Goal: Task Accomplishment & Management: Complete application form

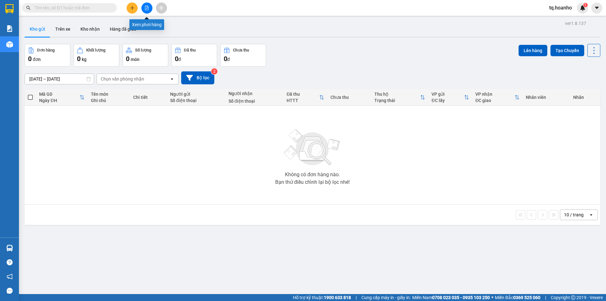
click at [146, 11] on button at bounding box center [146, 8] width 11 height 11
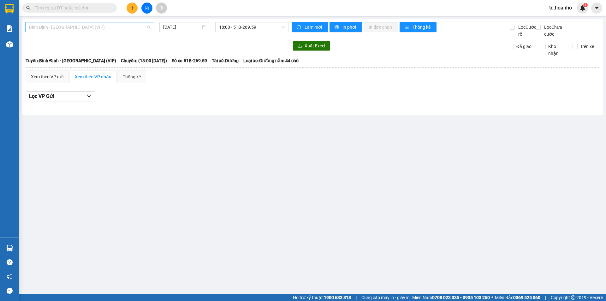
click at [103, 32] on span "Bình Định - [GEOGRAPHIC_DATA] (VIP)" at bounding box center [89, 26] width 121 height 9
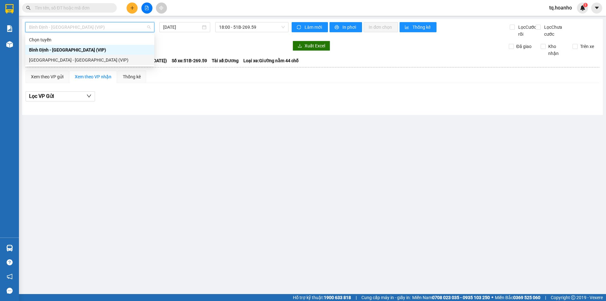
click at [75, 57] on div "[GEOGRAPHIC_DATA] - [GEOGRAPHIC_DATA] (VIP)" at bounding box center [89, 59] width 121 height 7
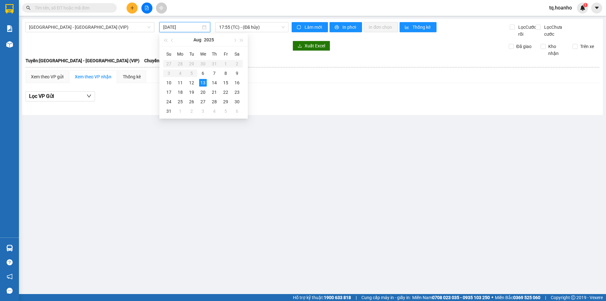
click at [186, 28] on input "[DATE]" at bounding box center [182, 27] width 38 height 7
click at [192, 85] on div "12" at bounding box center [192, 83] width 8 height 8
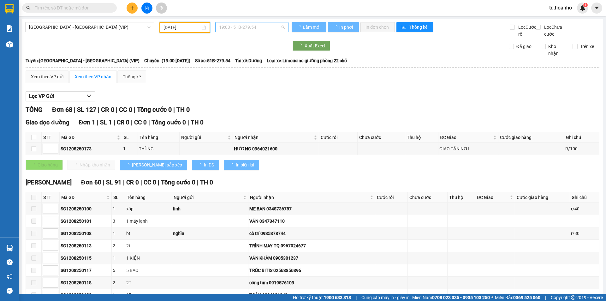
click at [253, 30] on span "19:00 - 51B-279.54" at bounding box center [252, 26] width 66 height 9
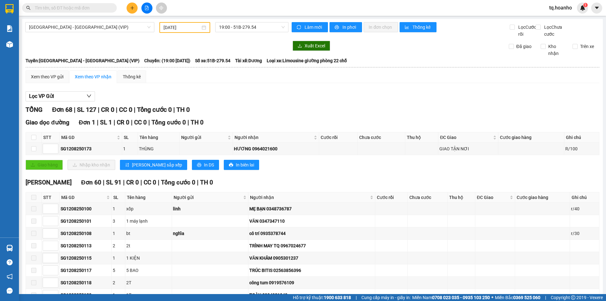
click at [187, 31] on div "[DATE]" at bounding box center [184, 27] width 51 height 11
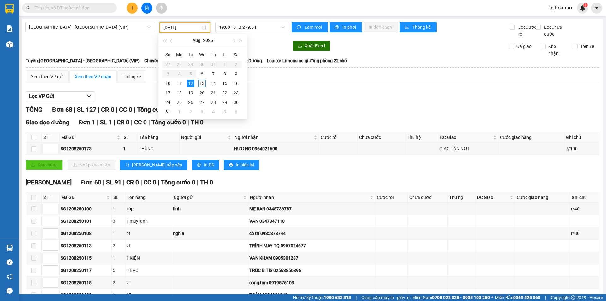
type input "[DATE]"
click at [256, 50] on div at bounding box center [156, 46] width 263 height 10
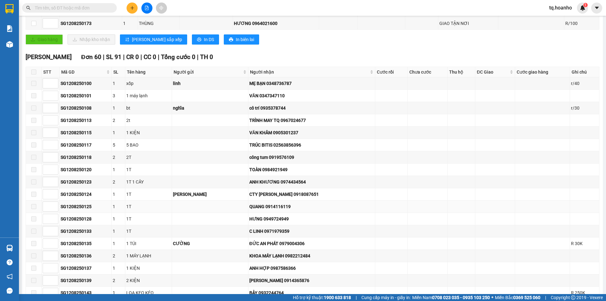
scroll to position [126, 0]
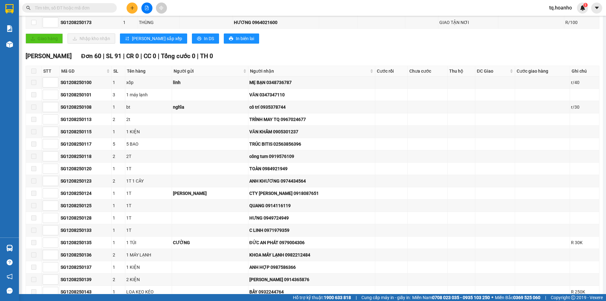
click at [104, 10] on input "text" at bounding box center [72, 7] width 74 height 7
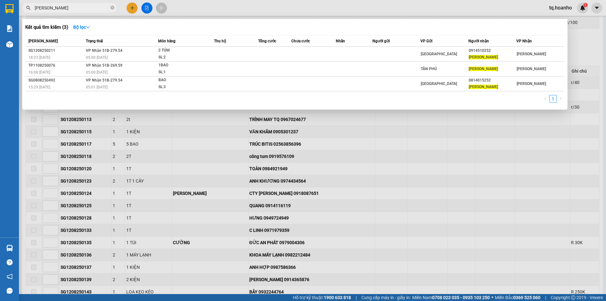
click at [363, 130] on div at bounding box center [303, 150] width 606 height 301
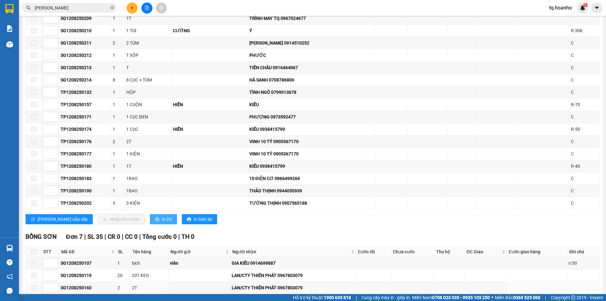
scroll to position [726, 0]
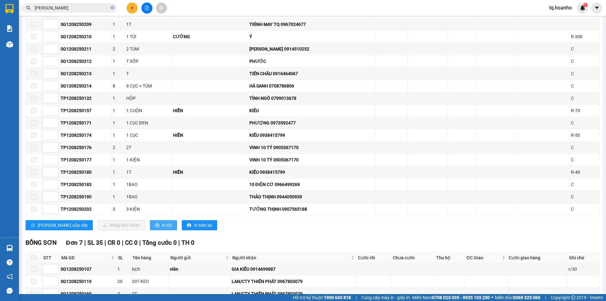
click at [162, 228] on span "In DS" at bounding box center [167, 224] width 10 height 7
click at [64, 9] on input "[PERSON_NAME]" at bounding box center [72, 7] width 74 height 7
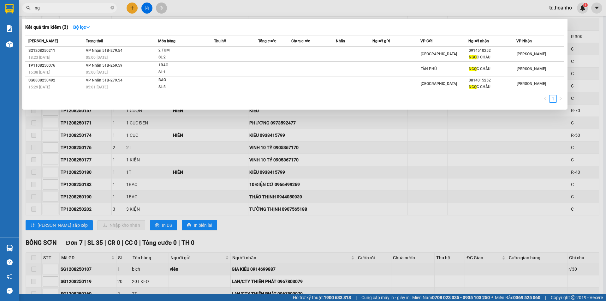
type input "n"
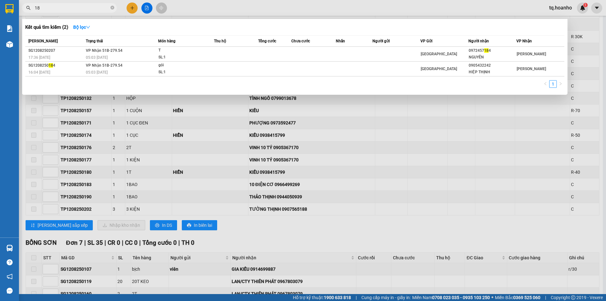
type input "1"
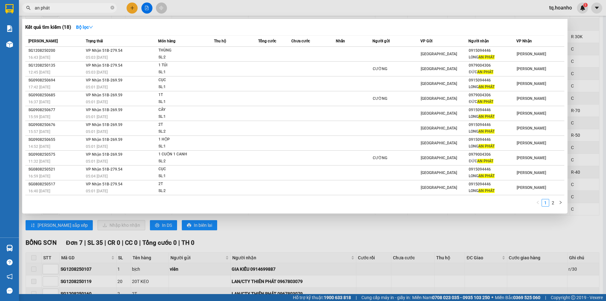
click at [346, 242] on div at bounding box center [303, 150] width 606 height 301
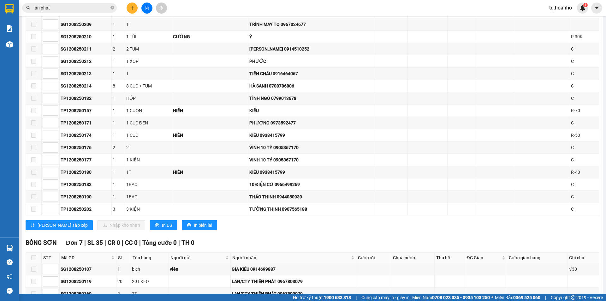
click at [53, 9] on input "an phát" at bounding box center [72, 7] width 74 height 7
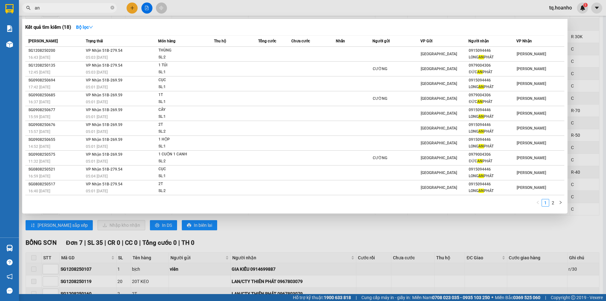
type input "a"
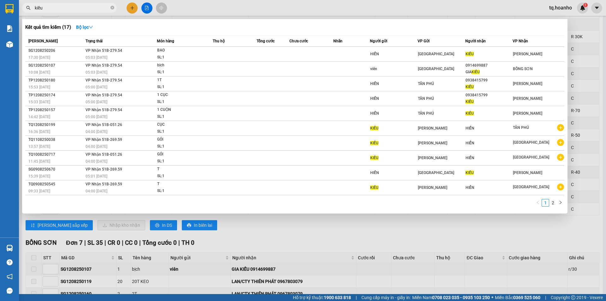
click at [313, 242] on div at bounding box center [303, 150] width 606 height 301
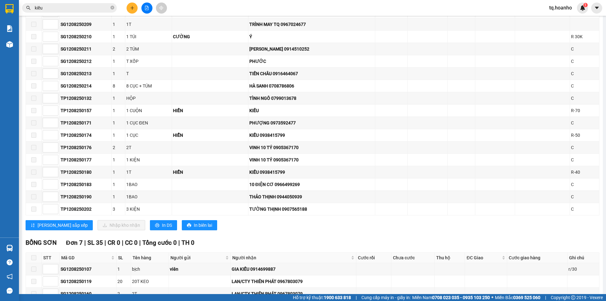
click at [84, 7] on input "kiều" at bounding box center [72, 7] width 74 height 7
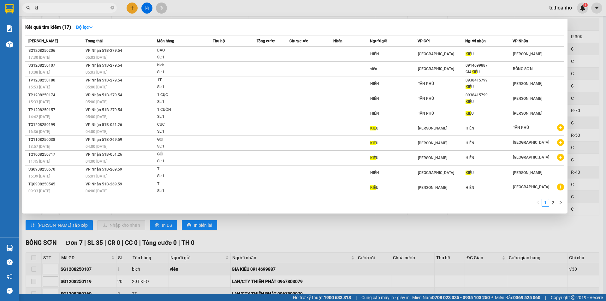
type input "k"
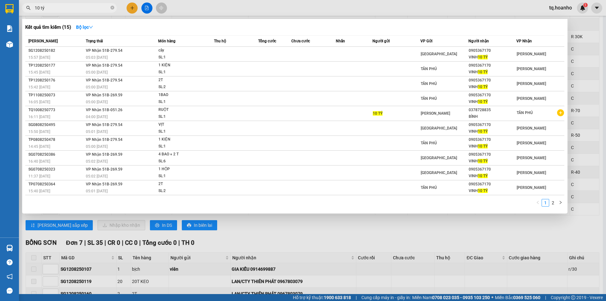
type input "10 tý"
click at [129, 12] on div at bounding box center [303, 150] width 606 height 301
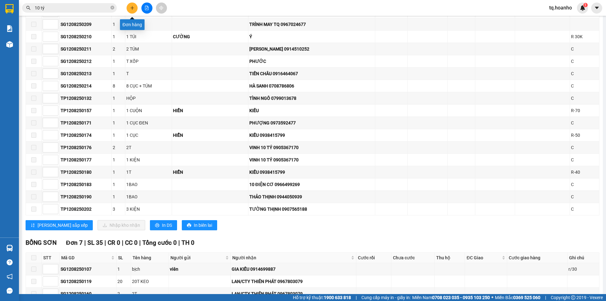
click at [129, 11] on button at bounding box center [132, 8] width 11 height 11
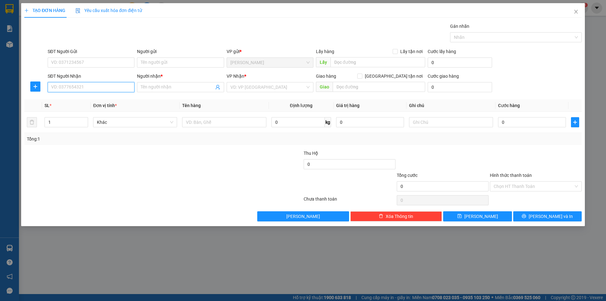
click at [89, 85] on input "SĐT Người Nhận" at bounding box center [91, 87] width 87 height 10
click at [87, 105] on div "0914116118 - THỜI" at bounding box center [91, 110] width 87 height 10
type input "0914116118"
type input "THỜI"
type input "0914116118"
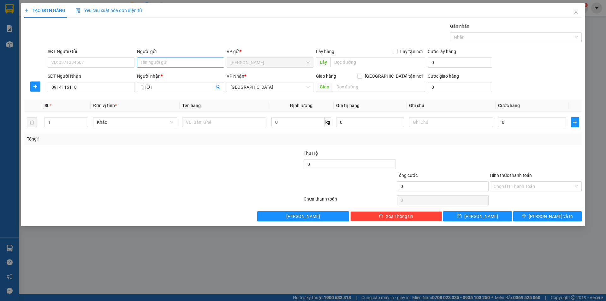
drag, startPoint x: 198, startPoint y: 53, endPoint x: 191, endPoint y: 60, distance: 10.5
click at [198, 53] on div "Người gửi" at bounding box center [180, 51] width 87 height 7
click at [198, 57] on input "Người gửi" at bounding box center [180, 62] width 87 height 10
click at [191, 60] on input "Người gửi" at bounding box center [180, 62] width 87 height 10
type input "q"
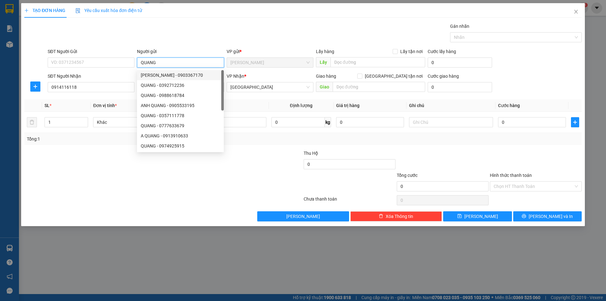
type input "QUANG"
drag, startPoint x: 109, startPoint y: 182, endPoint x: 141, endPoint y: 169, distance: 35.3
click at [119, 185] on div at bounding box center [117, 183] width 186 height 22
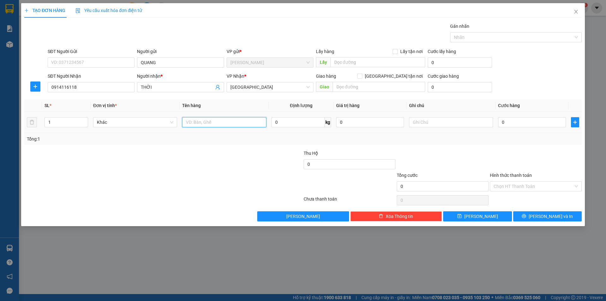
click at [212, 123] on input "text" at bounding box center [224, 122] width 84 height 10
type input "T XỐP"
click at [83, 121] on span "up" at bounding box center [85, 121] width 4 height 4
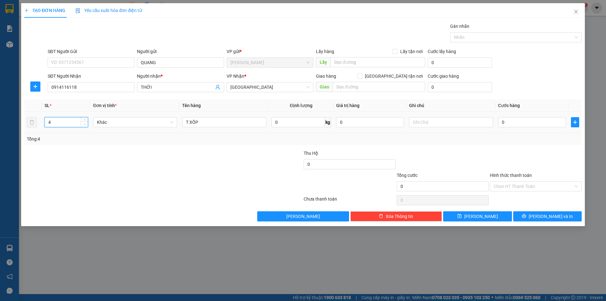
type input "3"
click at [86, 124] on span "down" at bounding box center [85, 124] width 4 height 4
click at [442, 128] on div at bounding box center [451, 122] width 84 height 13
click at [441, 125] on input "text" at bounding box center [451, 122] width 84 height 10
type input "R/190"
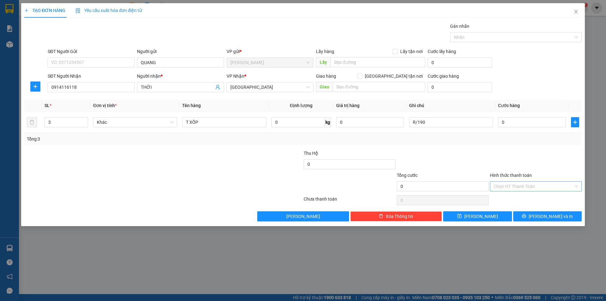
click at [523, 190] on input "Hình thức thanh toán" at bounding box center [533, 185] width 80 height 9
click at [512, 207] on div "Miễn phí" at bounding box center [535, 208] width 84 height 7
click at [527, 215] on button "[PERSON_NAME] và In" at bounding box center [547, 216] width 68 height 10
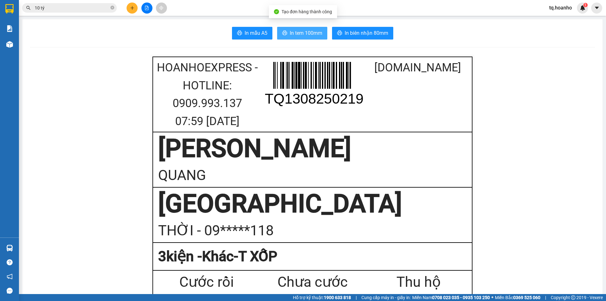
click at [299, 36] on span "In tem 100mm" at bounding box center [306, 33] width 32 height 8
